Goal: Information Seeking & Learning: Check status

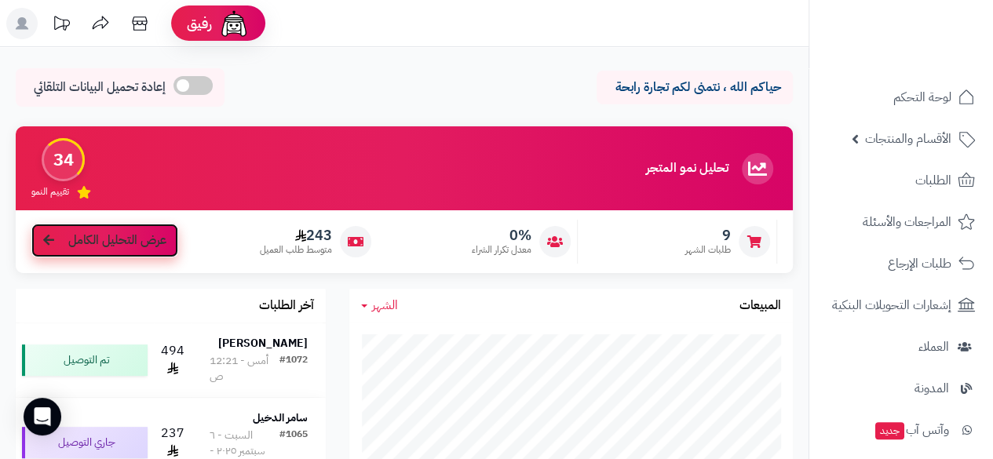
click at [46, 243] on icon at bounding box center [48, 240] width 11 height 13
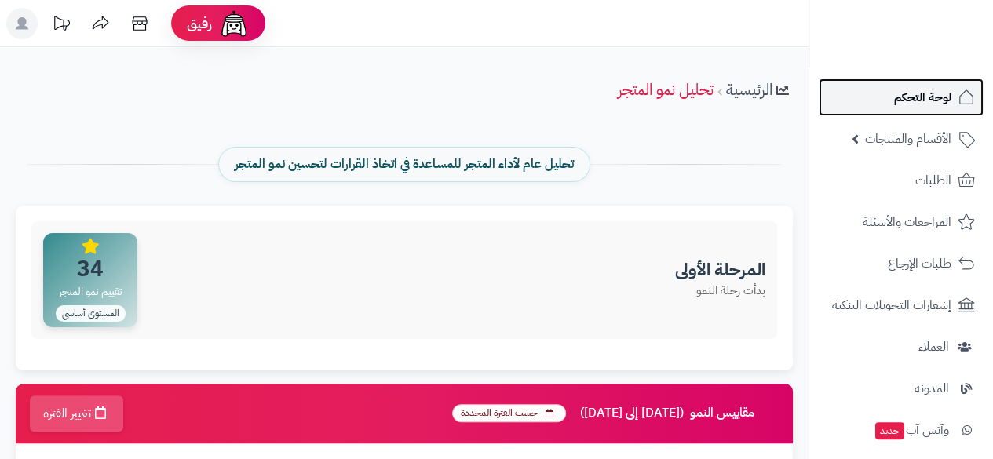
click at [914, 96] on span "لوحة التحكم" at bounding box center [922, 97] width 57 height 22
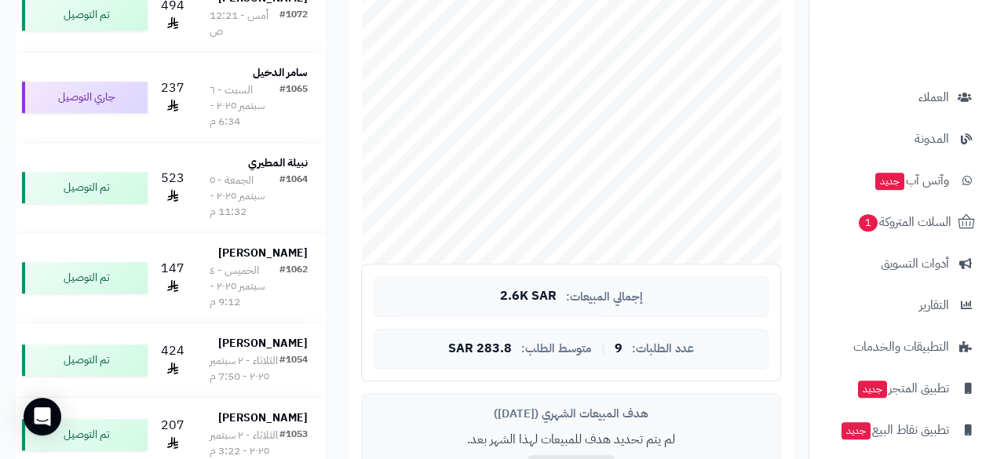
scroll to position [250, 0]
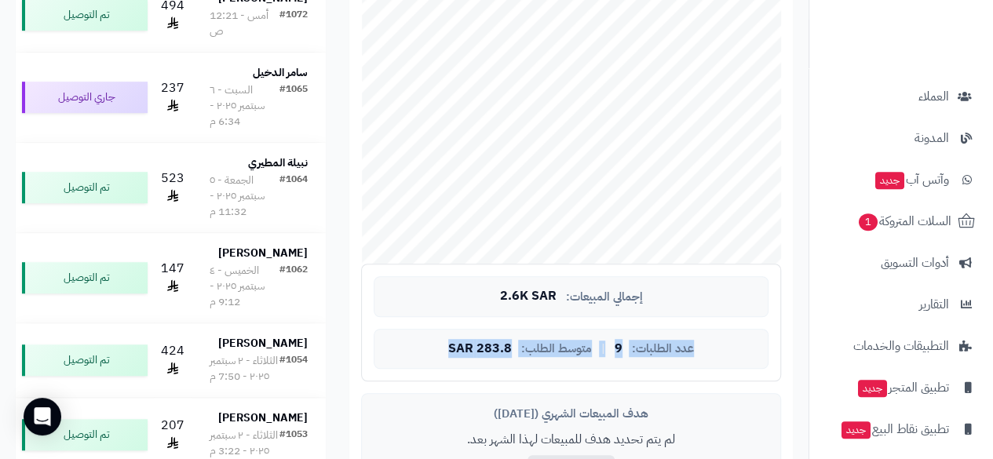
drag, startPoint x: 805, startPoint y: 352, endPoint x: 796, endPoint y: 411, distance: 60.4
click at [796, 411] on div "تحليل نمو المتجر المرحلة الأولى 34 تقييم النمو 9 طلبات الشهر 0% معدل تكرار الشر…" at bounding box center [404, 408] width 808 height 1254
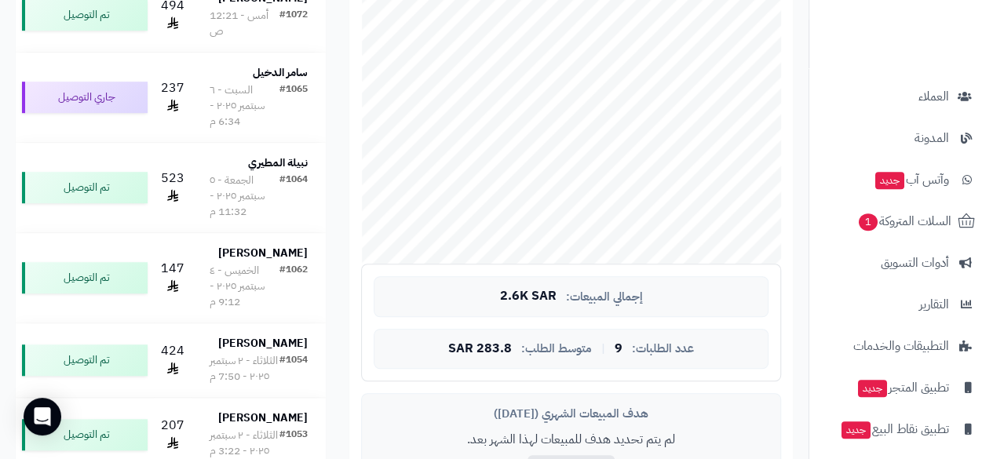
click at [807, 444] on div "تحليل نمو المتجر المرحلة الأولى 34 تقييم النمو 9 طلبات الشهر 0% معدل تكرار الشر…" at bounding box center [404, 408] width 808 height 1254
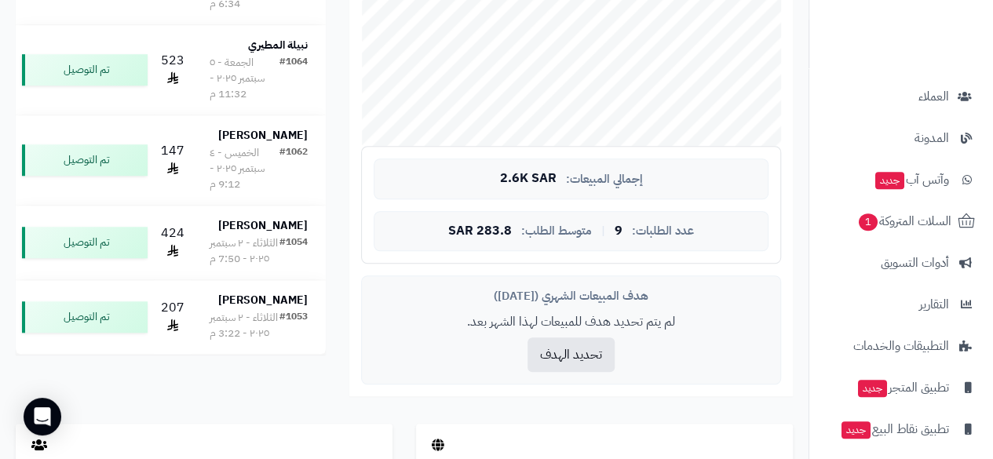
scroll to position [465, 0]
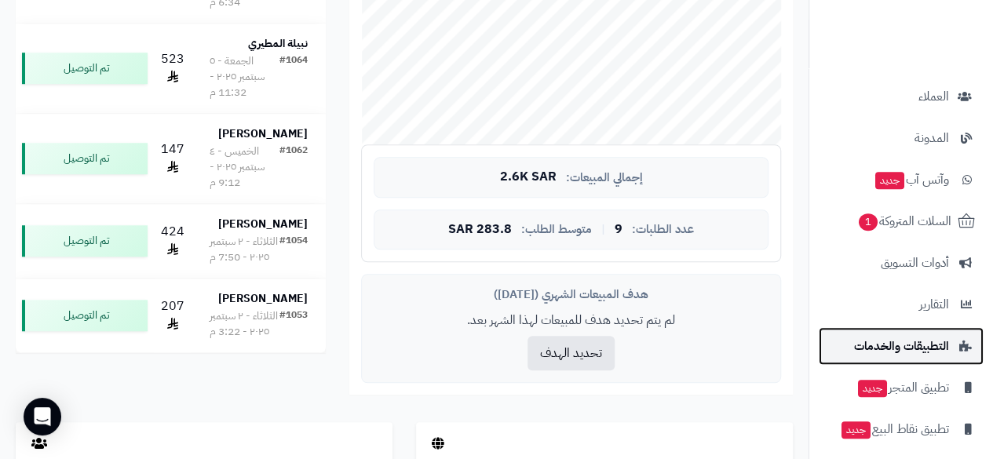
click at [907, 346] on span "التطبيقات والخدمات" at bounding box center [901, 346] width 95 height 22
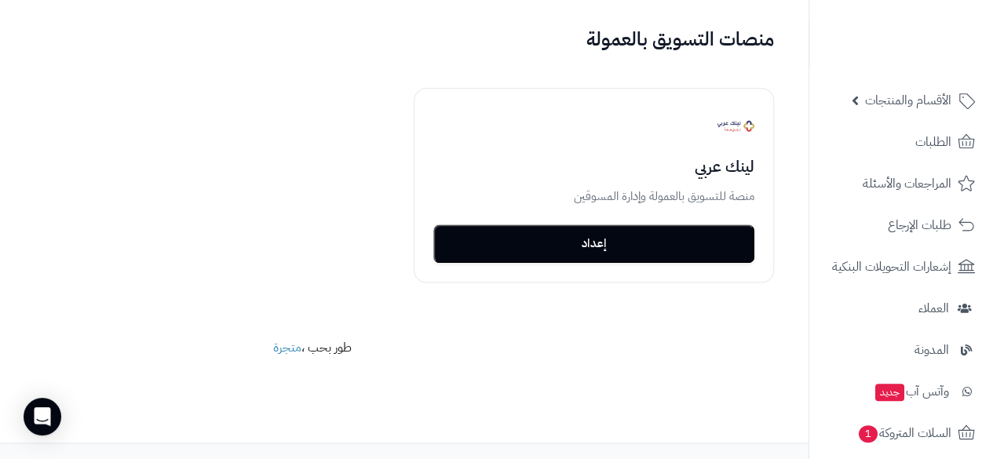
scroll to position [3850, 0]
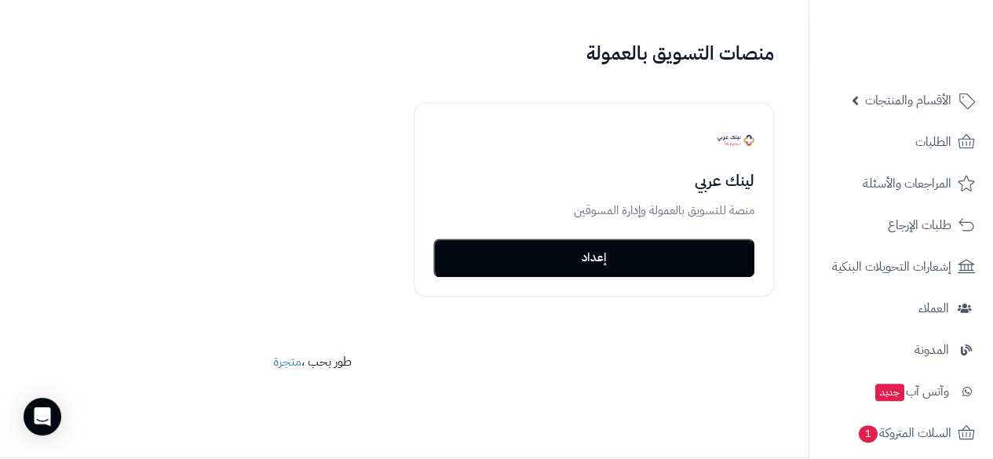
drag, startPoint x: 809, startPoint y: 73, endPoint x: 420, endPoint y: 31, distance: 391.6
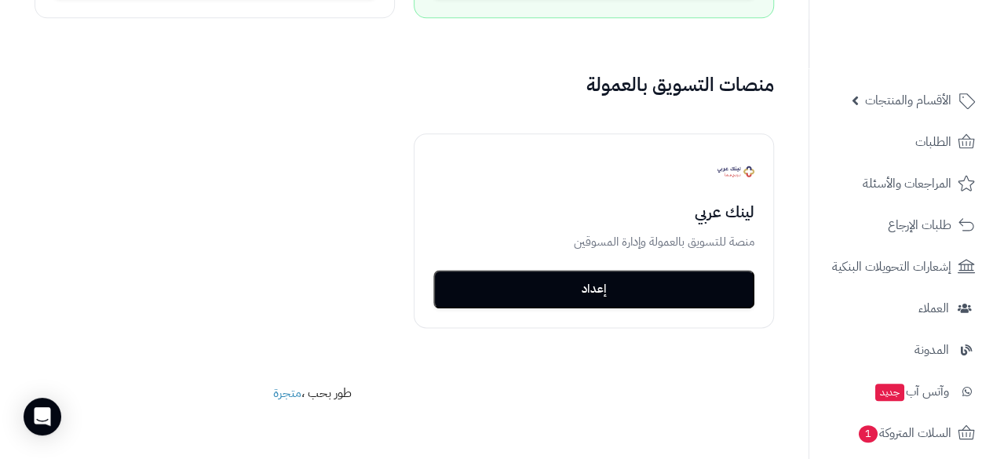
scroll to position [3755, 0]
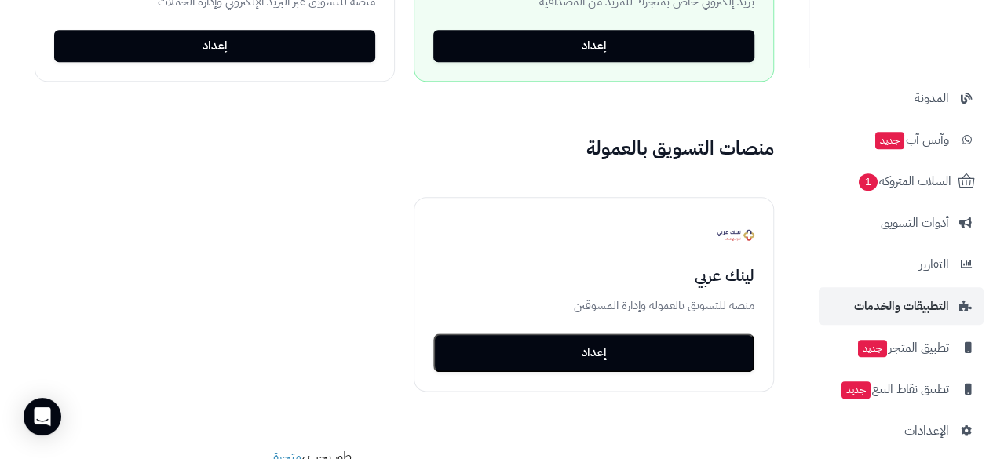
scroll to position [300, 0]
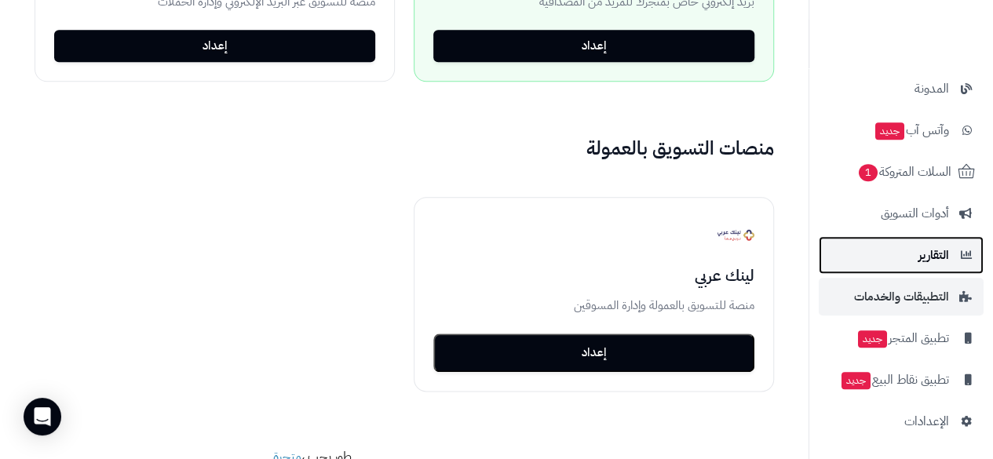
drag, startPoint x: 922, startPoint y: 252, endPoint x: 953, endPoint y: 256, distance: 31.6
click at [953, 256] on link "التقارير" at bounding box center [901, 255] width 165 height 38
